Goal: Information Seeking & Learning: Learn about a topic

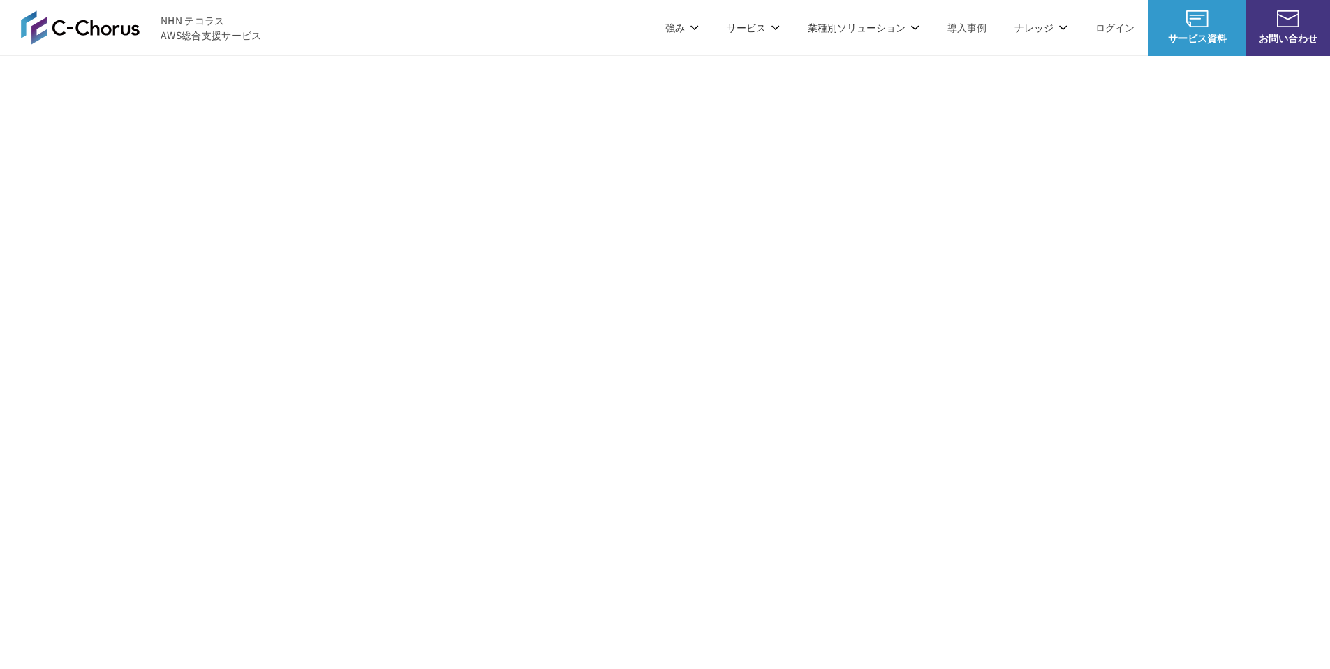
scroll to position [8246, 0]
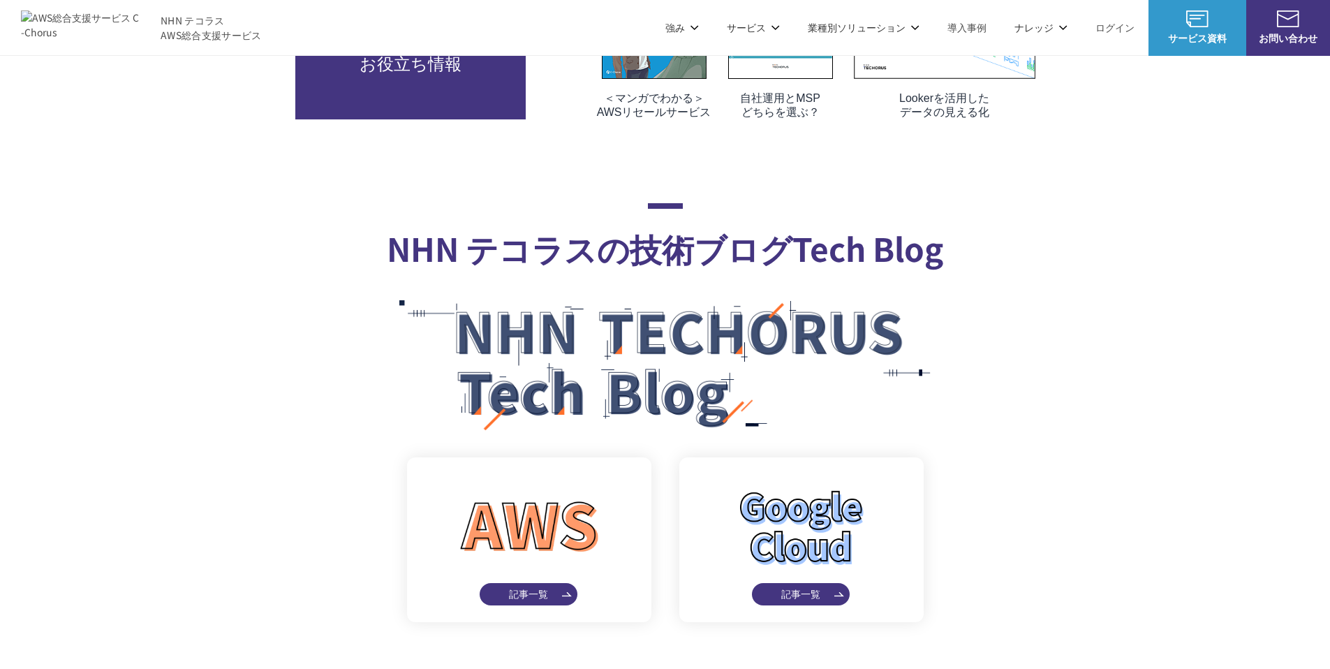
scroll to position [8126, 0]
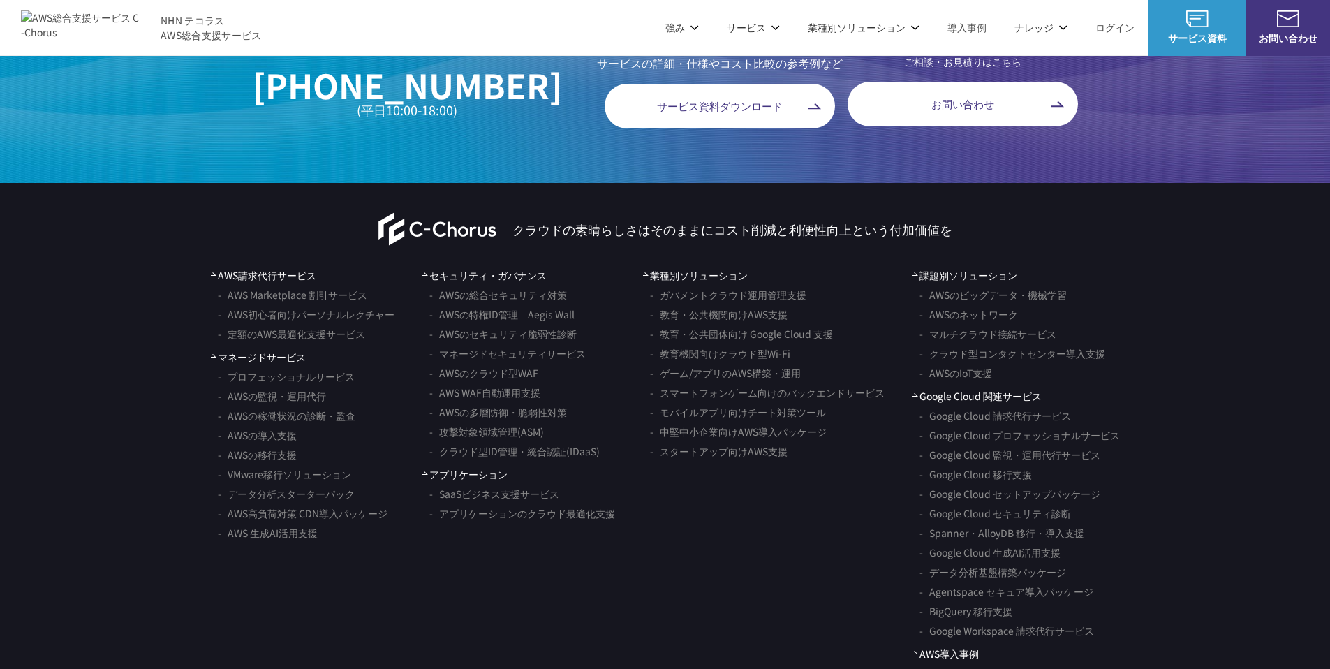
click at [513, 333] on link "AWSのセキュリティ脆弱性診断" at bounding box center [503, 334] width 147 height 20
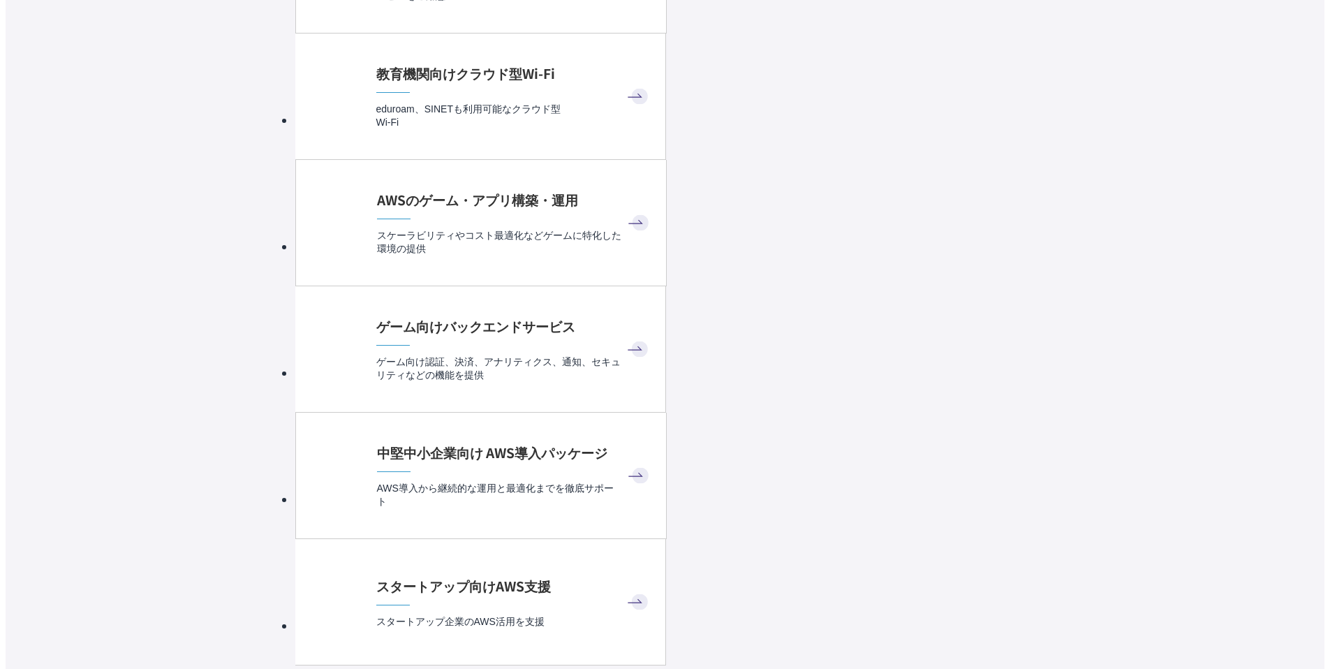
scroll to position [8246, 0]
